Goal: Navigation & Orientation: Find specific page/section

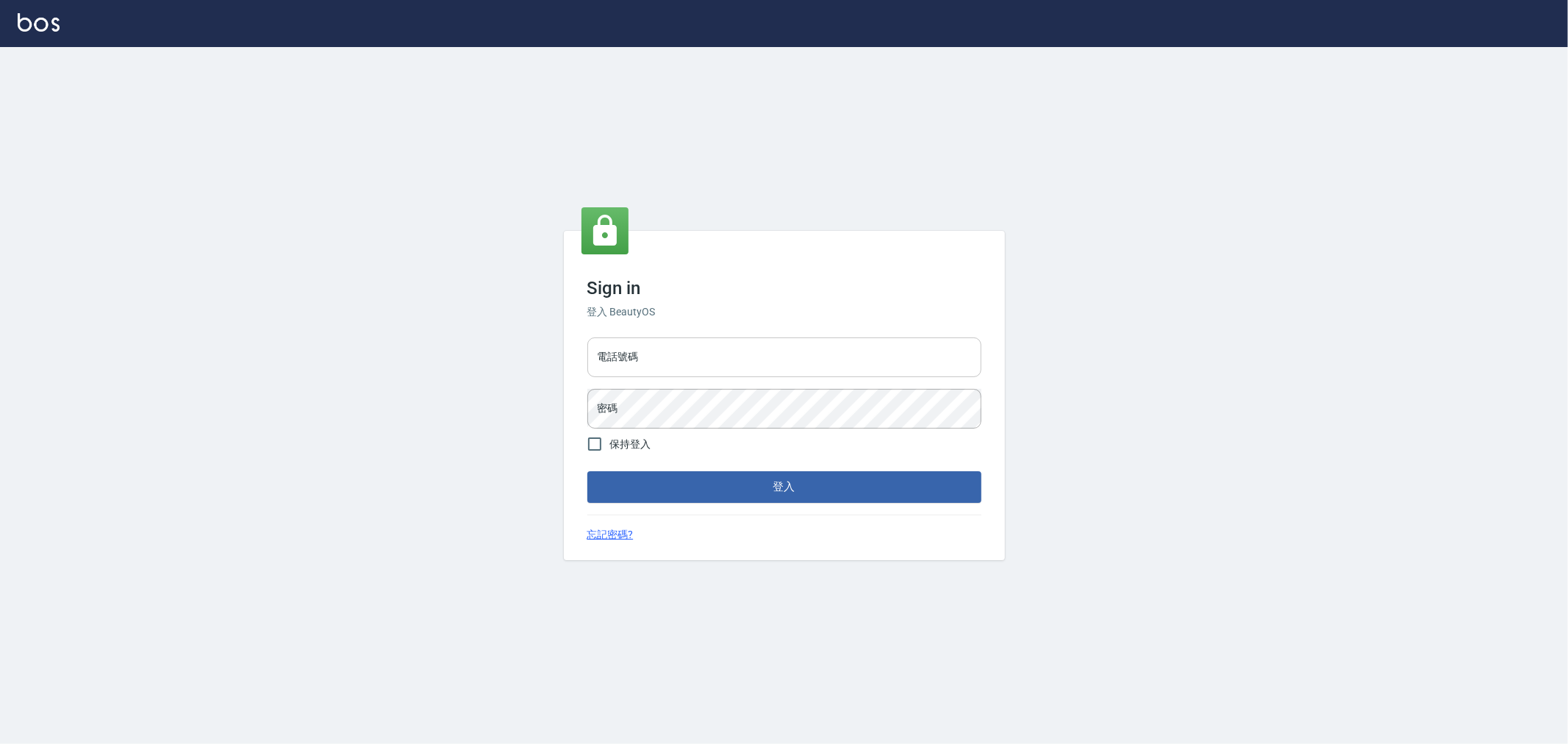
click at [729, 358] on input "電話號碼" at bounding box center [784, 357] width 394 height 40
type input "0222886821"
click at [587, 471] on button "登入" at bounding box center [784, 487] width 394 height 31
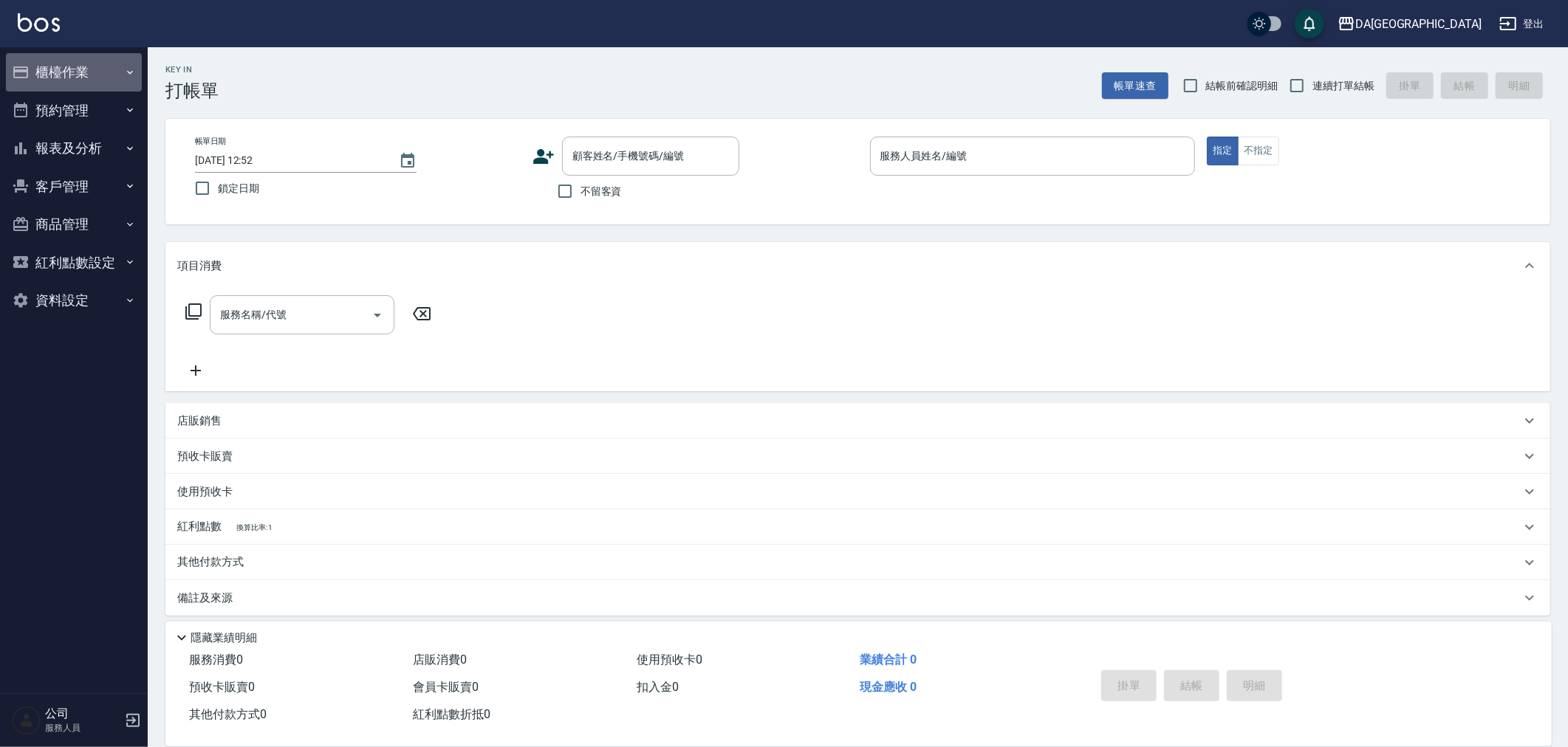
click at [68, 66] on button "櫃檯作業" at bounding box center [73, 72] width 136 height 38
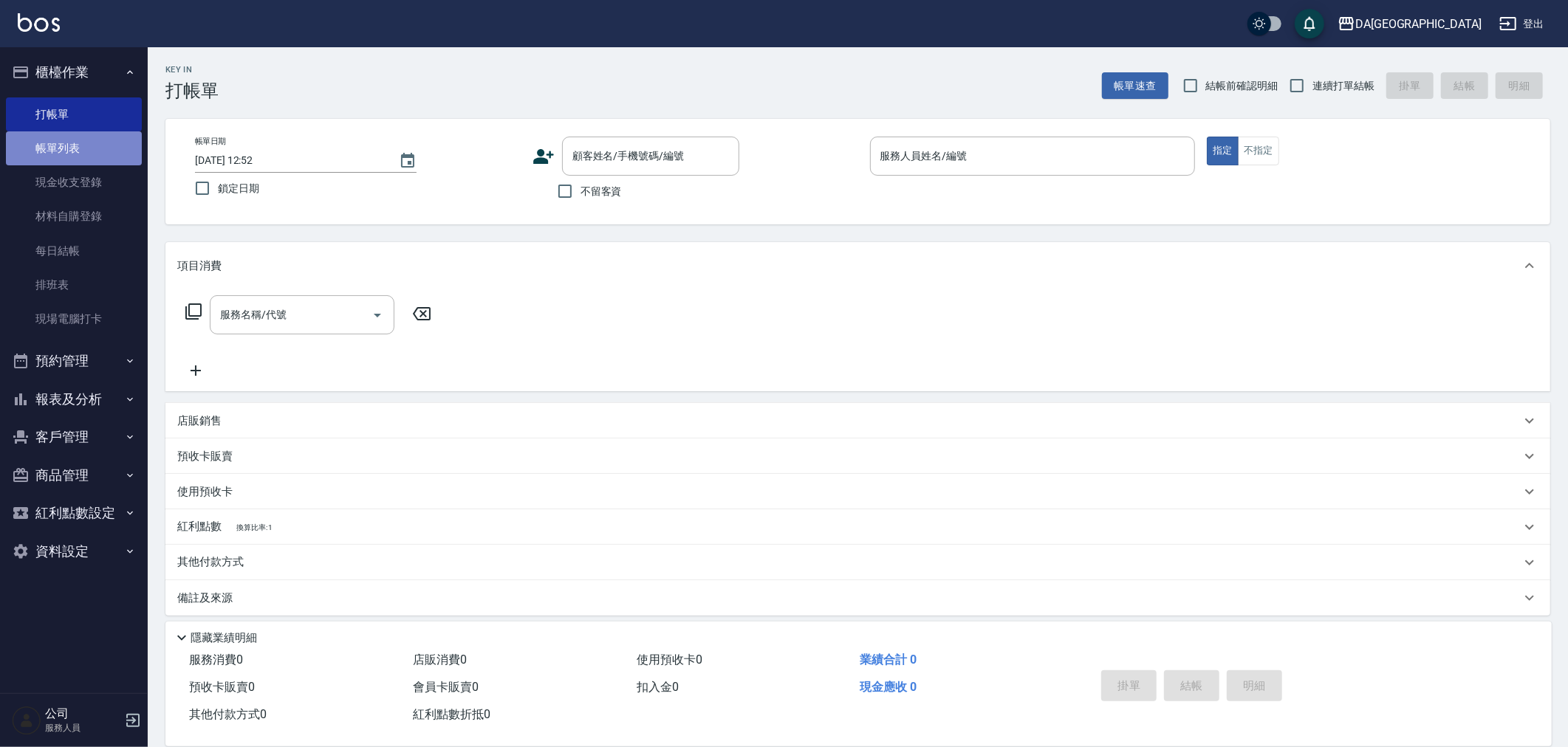
click at [73, 142] on link "帳單列表" at bounding box center [73, 147] width 136 height 34
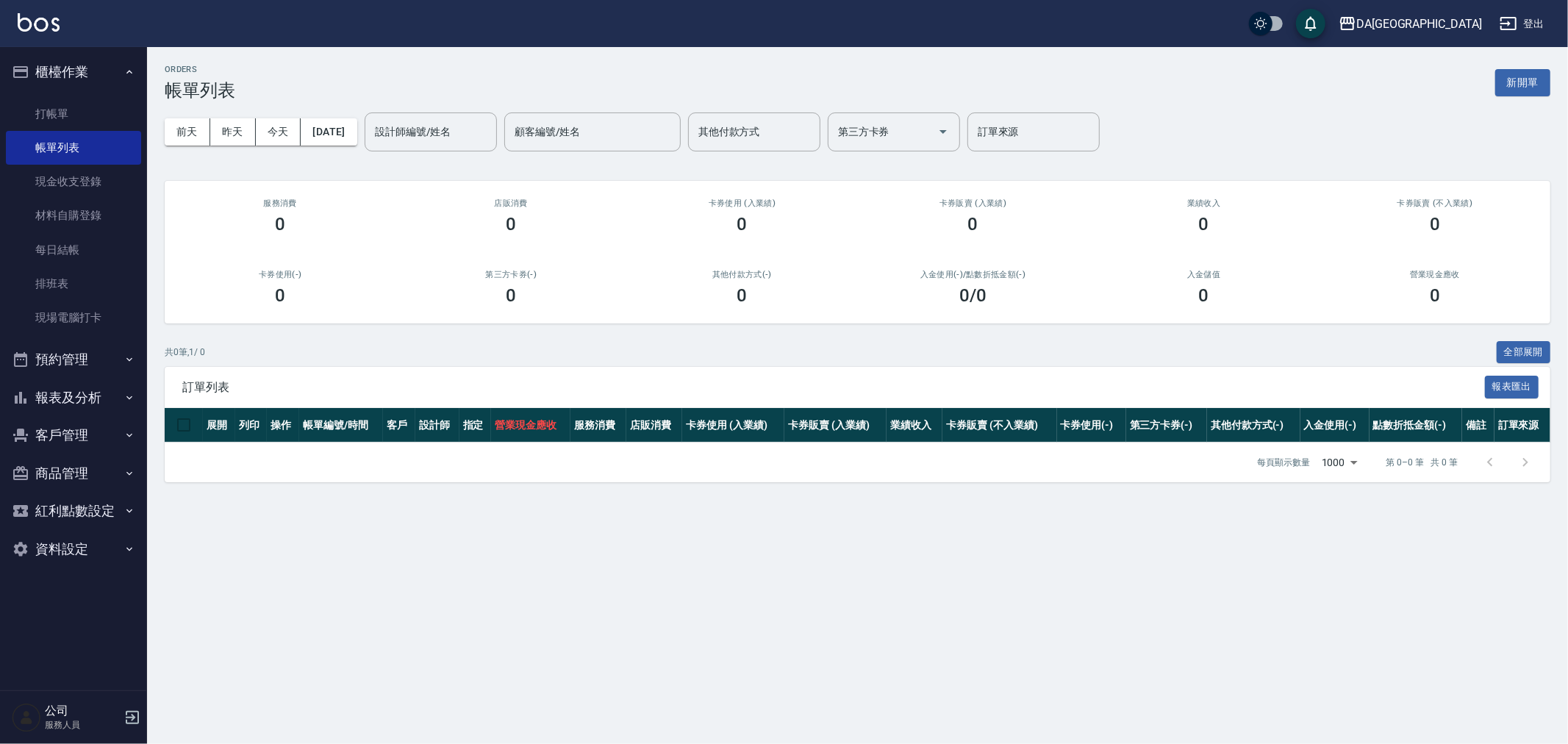
click at [81, 363] on button "預約管理" at bounding box center [72, 360] width 135 height 38
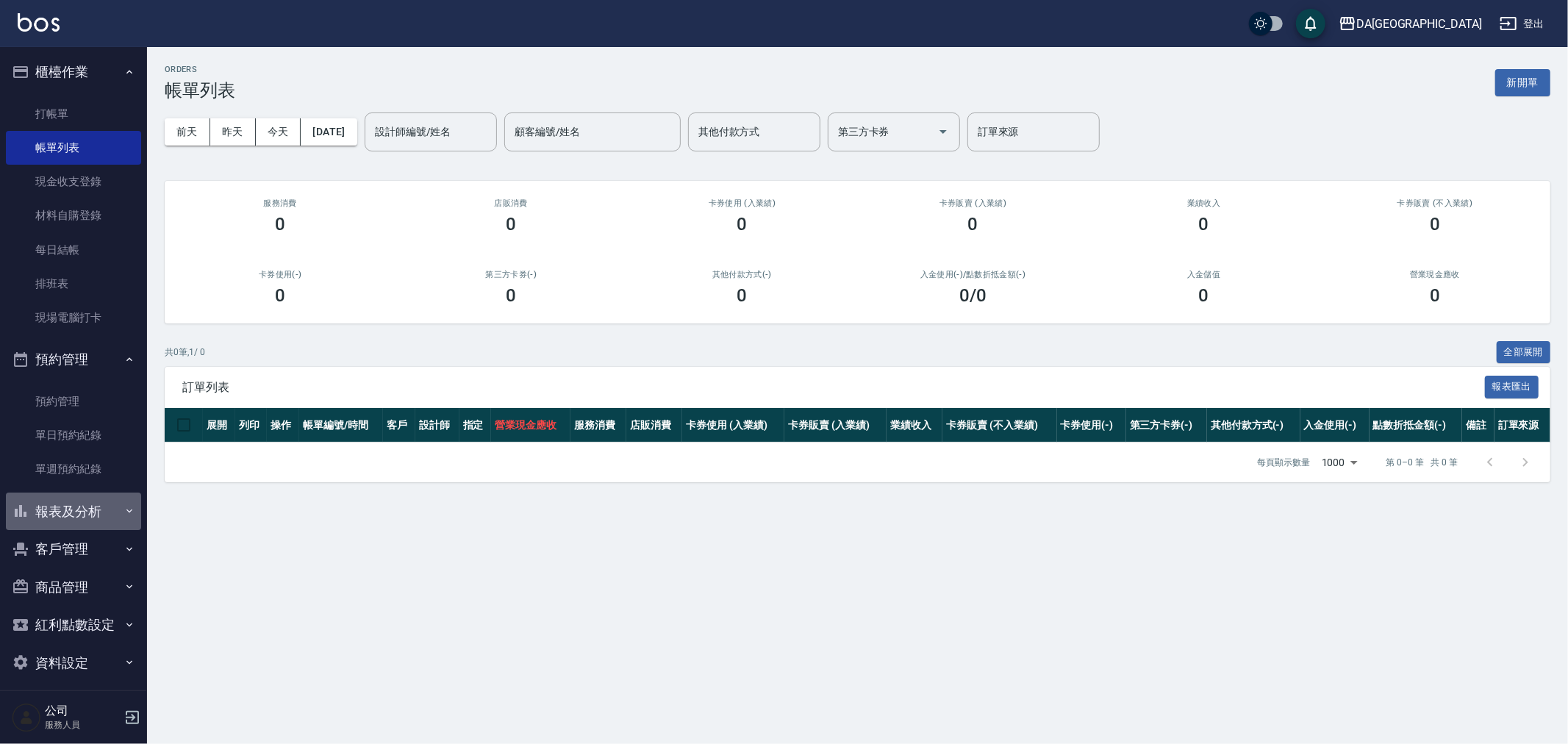
click at [98, 517] on button "報表及分析" at bounding box center [72, 512] width 135 height 38
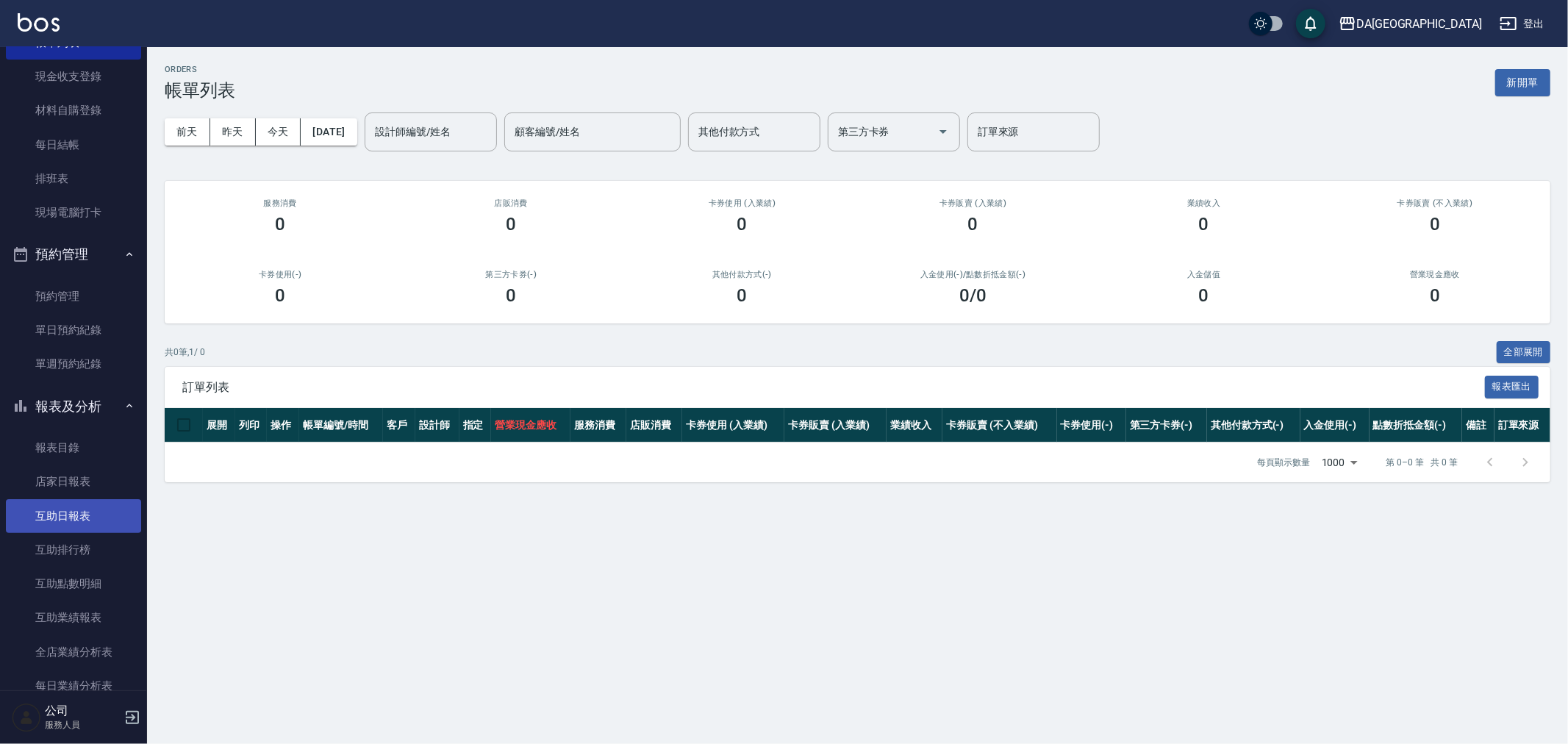
scroll to position [163, 0]
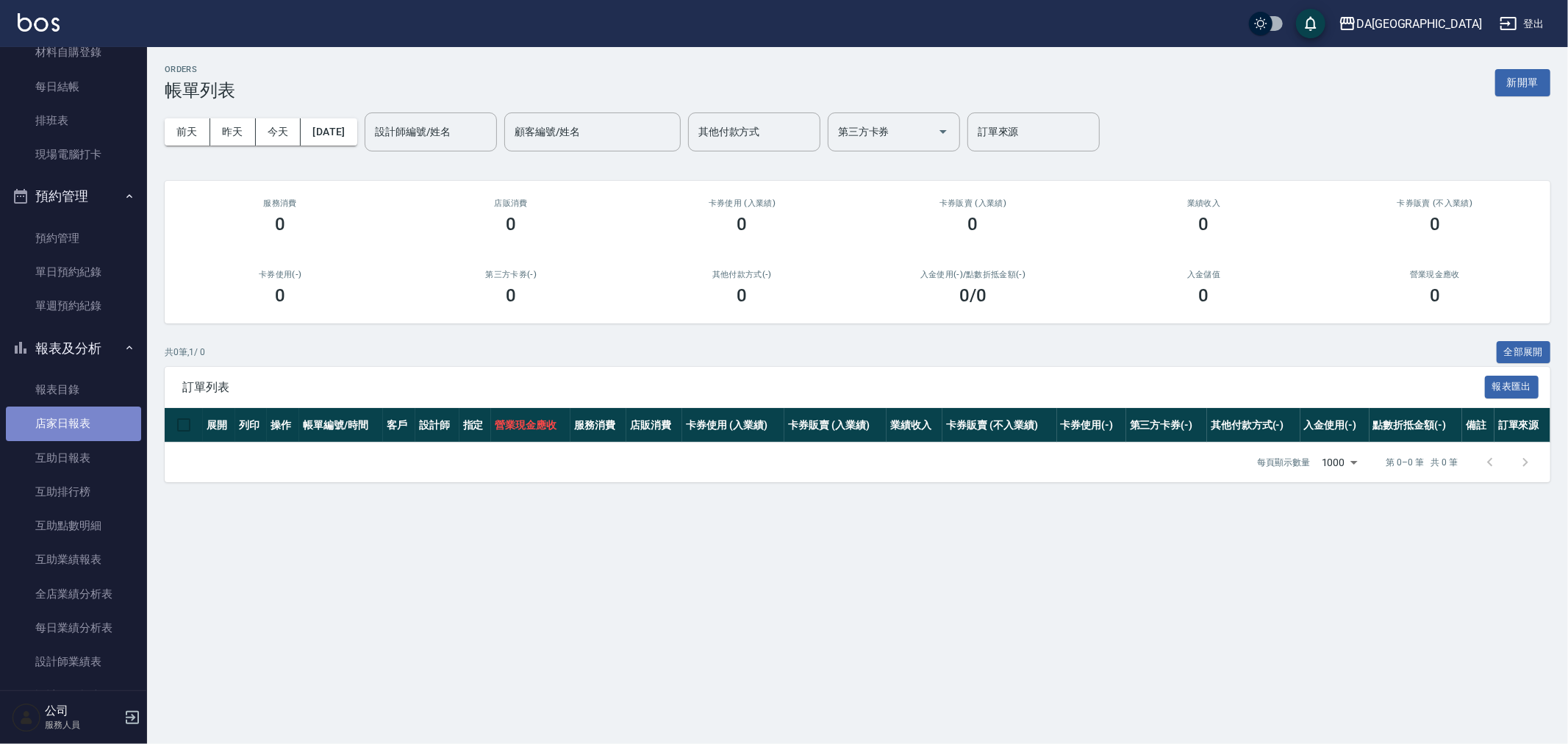
click at [88, 422] on link "店家日報表" at bounding box center [72, 423] width 135 height 34
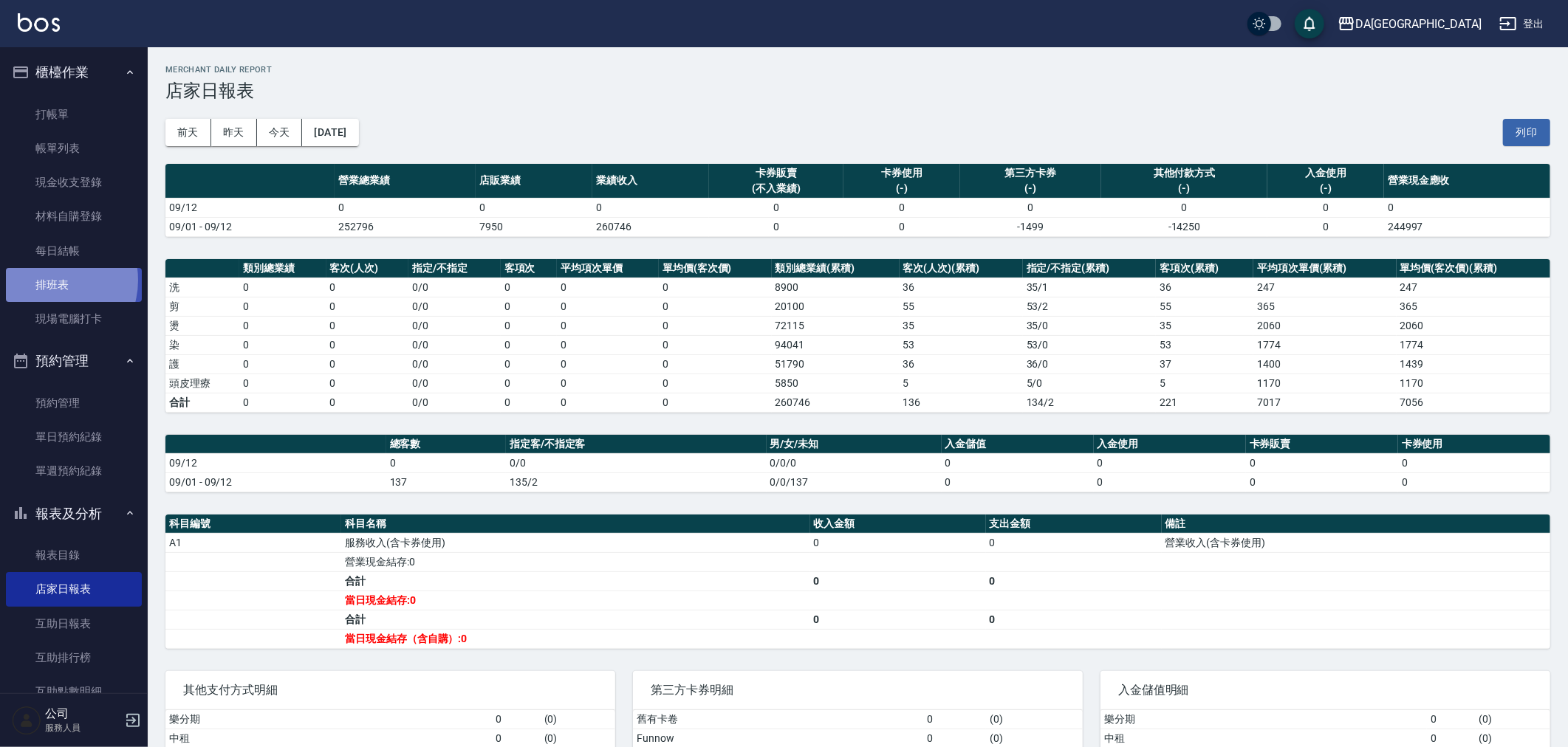
click at [47, 280] on link "排班表" at bounding box center [73, 285] width 136 height 34
